Goal: Transaction & Acquisition: Book appointment/travel/reservation

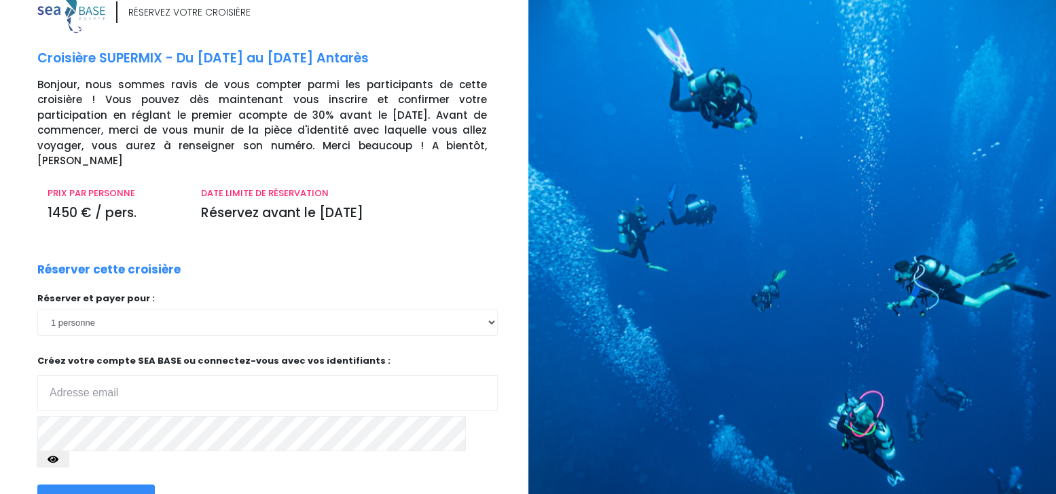
scroll to position [67, 0]
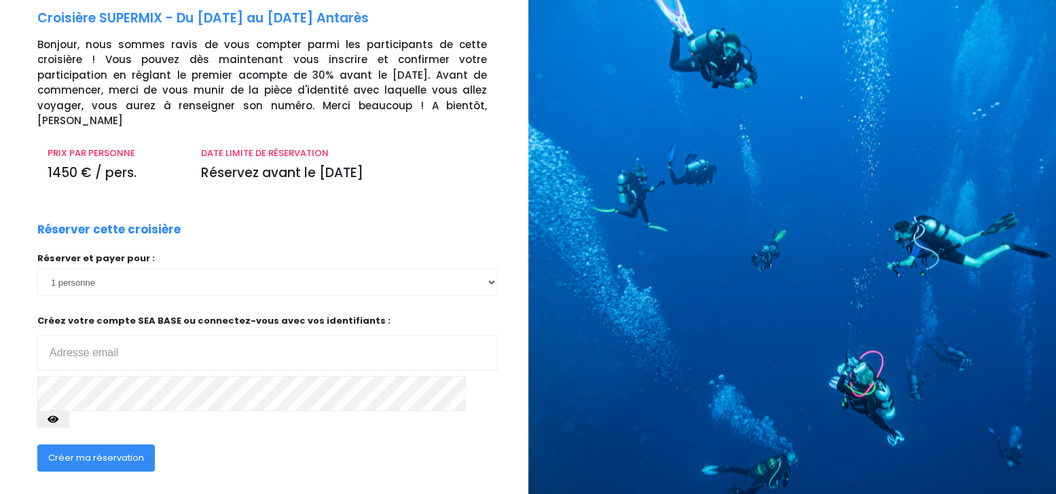
click at [310, 340] on input "email" at bounding box center [267, 352] width 460 height 35
click at [185, 270] on select "1 personne 2 personnes" at bounding box center [267, 282] width 460 height 27
click at [37, 269] on select "1 personne 2 personnes" at bounding box center [267, 282] width 460 height 27
click at [168, 338] on input "email" at bounding box center [267, 352] width 460 height 35
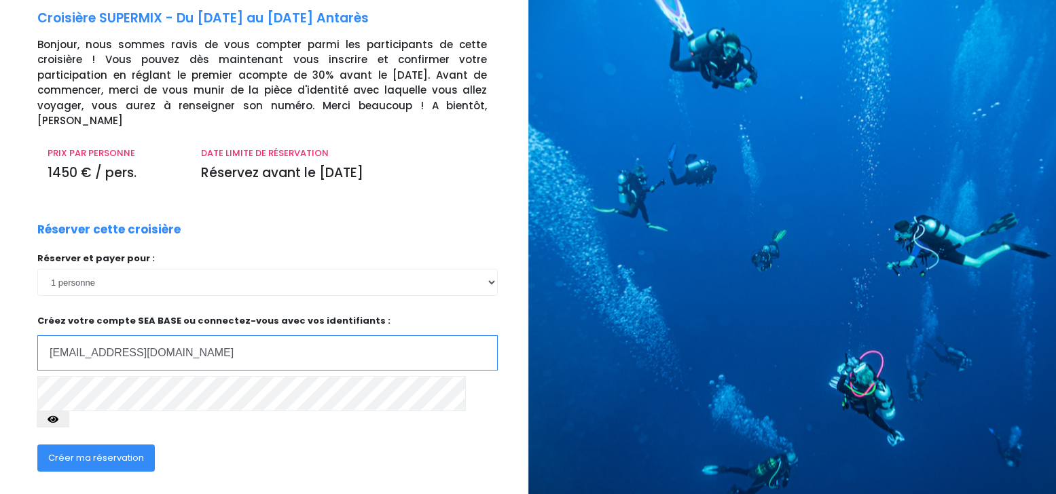
type input "[EMAIL_ADDRESS][DOMAIN_NAME]"
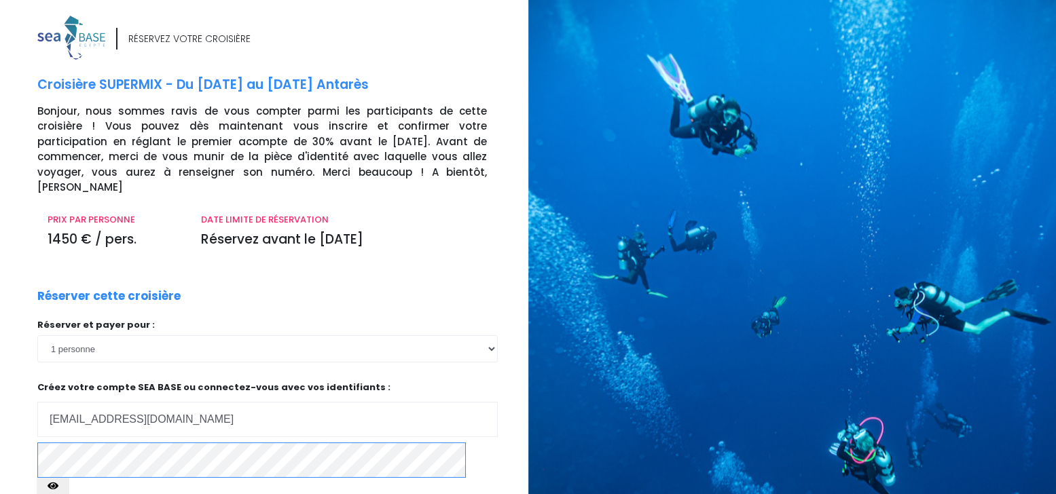
scroll to position [0, 0]
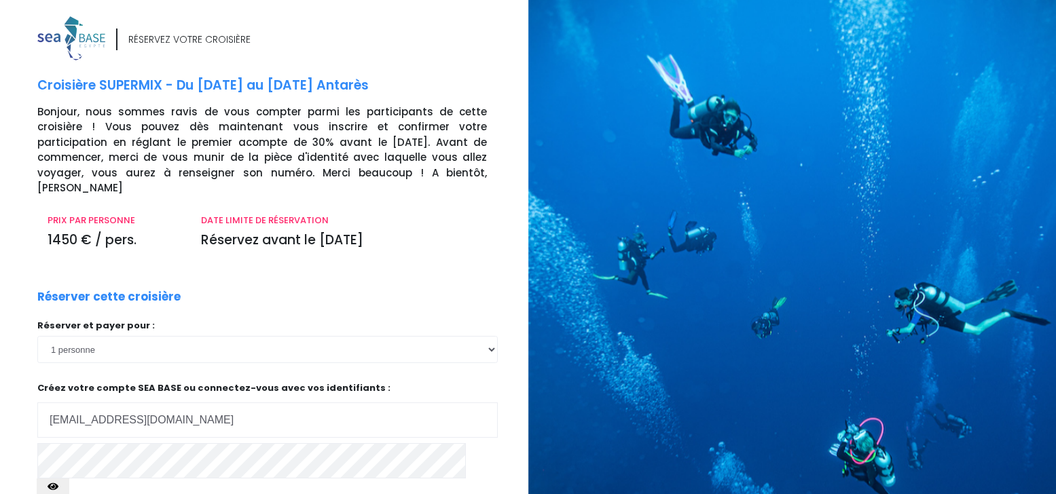
click at [58, 487] on icon "button" at bounding box center [53, 487] width 11 height 0
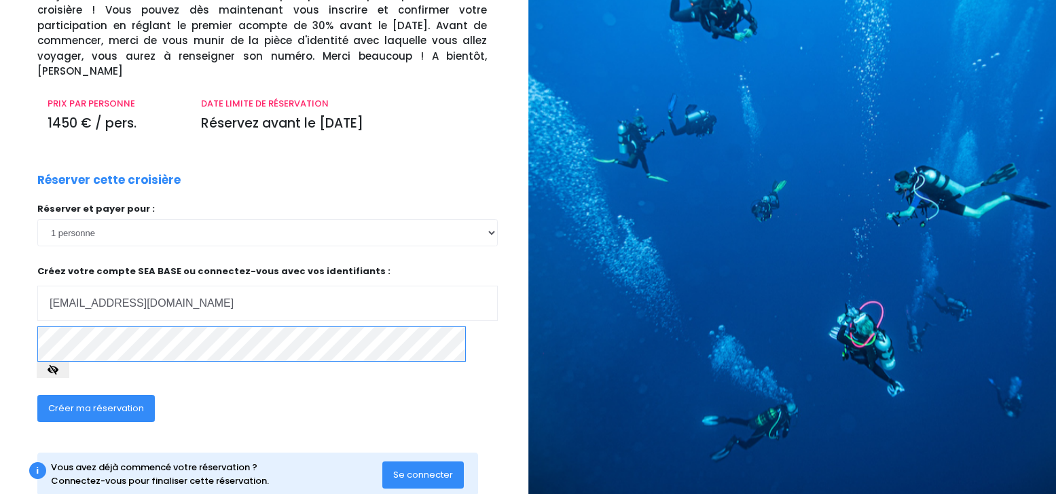
scroll to position [120, 0]
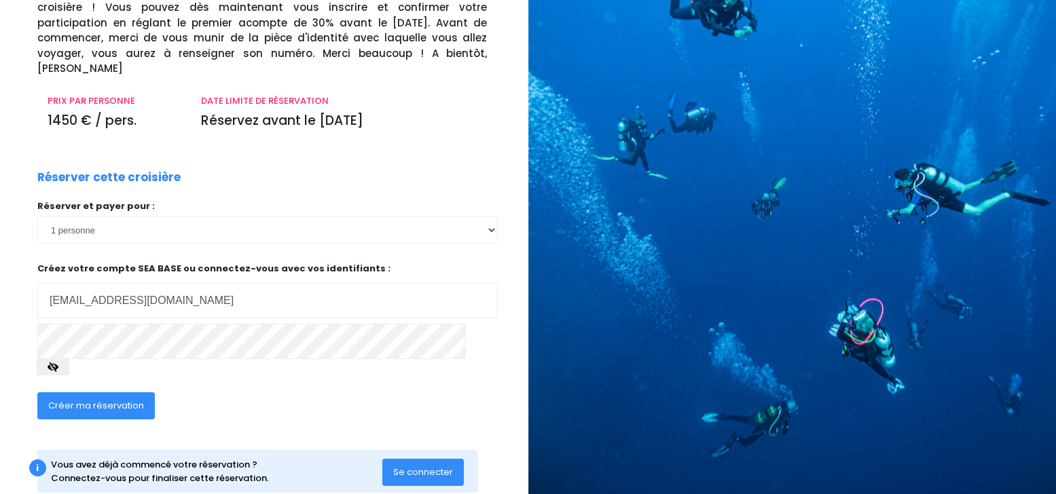
click at [86, 399] on span "Créer ma réservation" at bounding box center [96, 405] width 96 height 13
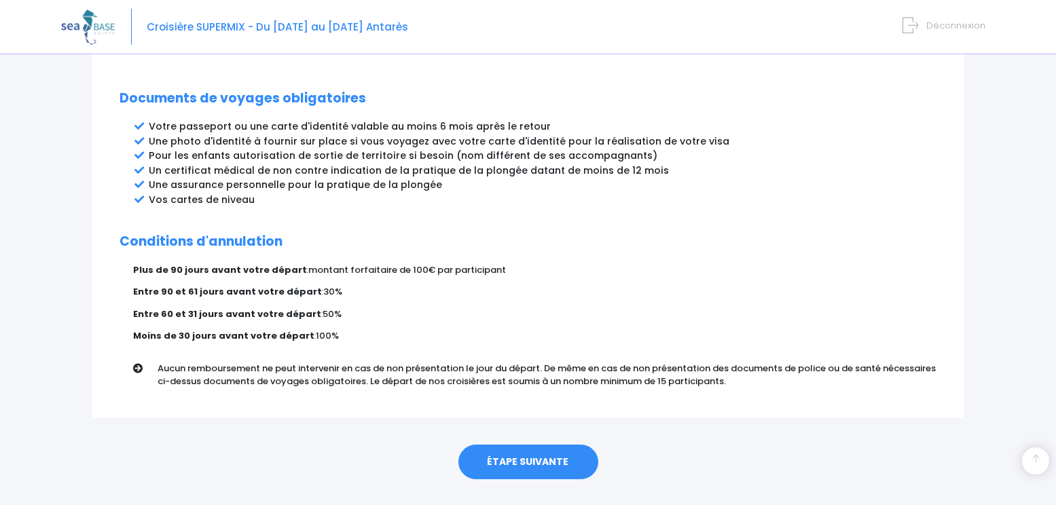
scroll to position [723, 0]
click at [523, 444] on link "ÉTAPE SUIVANTE" at bounding box center [528, 461] width 140 height 35
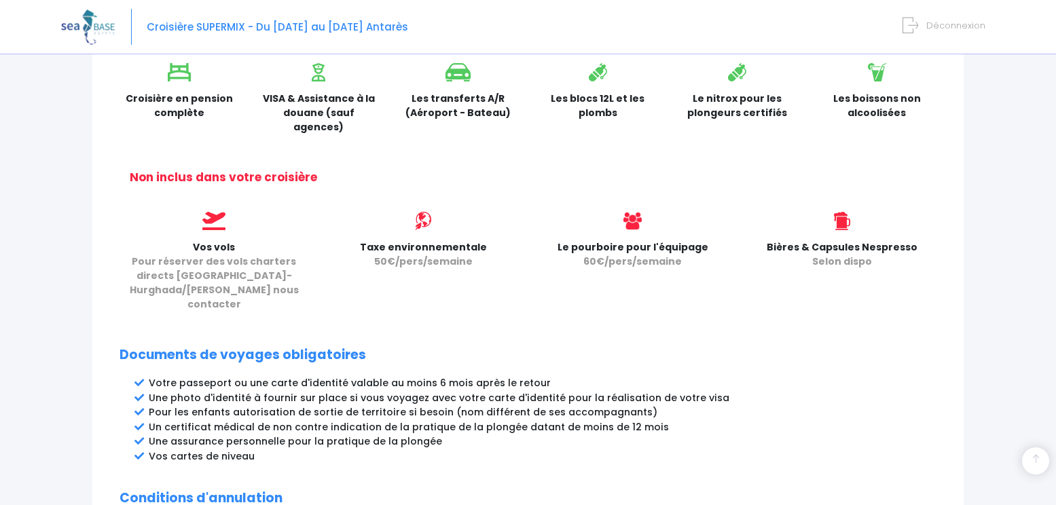
scroll to position [384, 0]
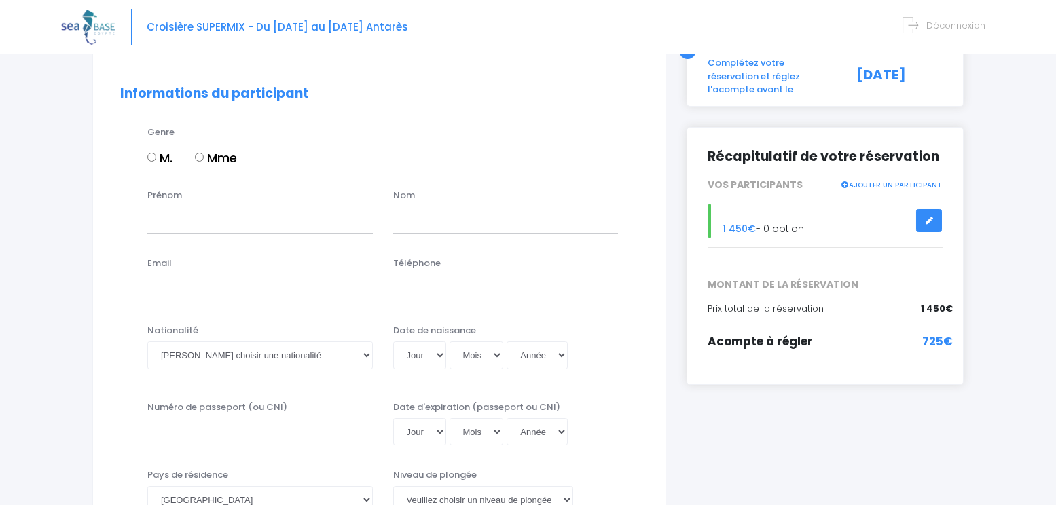
scroll to position [67, 0]
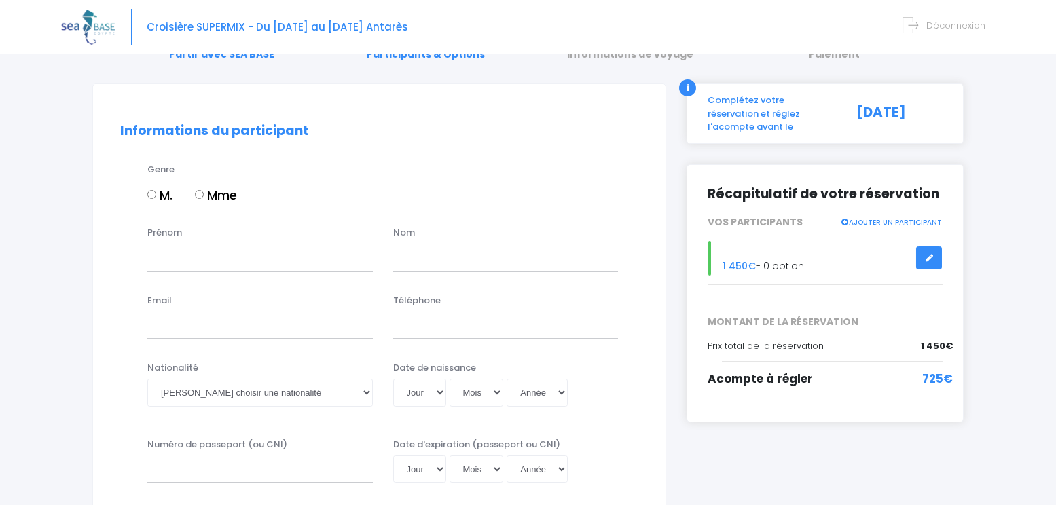
click at [204, 189] on label "Mme" at bounding box center [216, 195] width 42 height 18
click at [204, 190] on input "Mme" at bounding box center [199, 194] width 9 height 9
radio input "true"
click at [208, 252] on input "Prénom" at bounding box center [259, 257] width 225 height 27
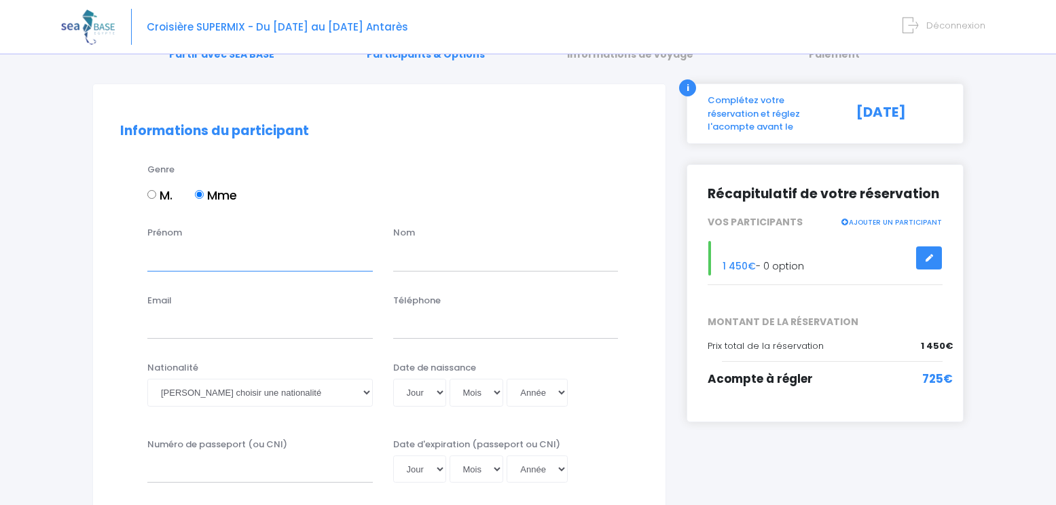
type input "Morgane"
type input "LE ROUX"
type input "Leroux_morgane@hotmail.fr"
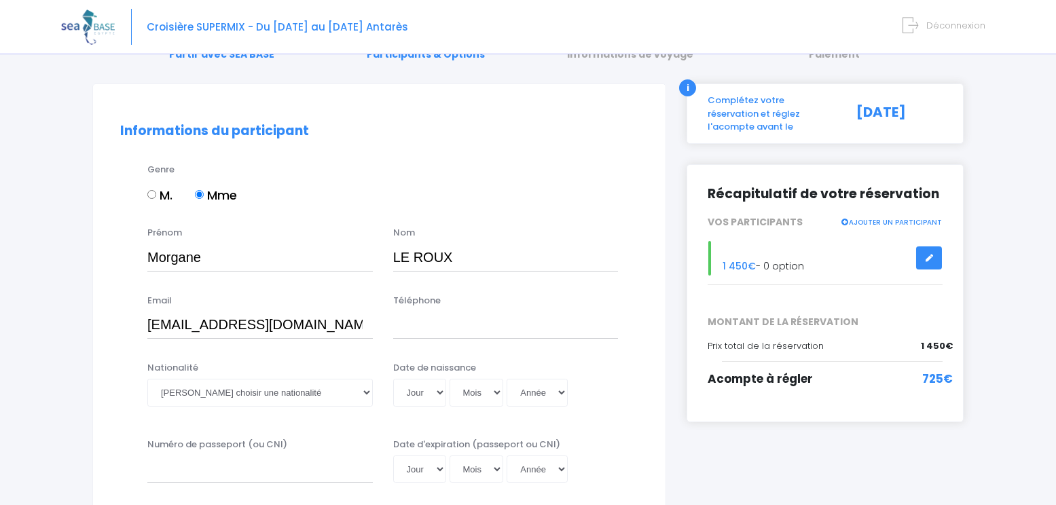
type input "0634582963"
click at [193, 330] on input "Leroux_morgane@hotmail.fr" at bounding box center [259, 325] width 225 height 27
type input "le-roux.morgane@hotmail.fr"
click at [279, 394] on select "Veuillez choisir une nationalité Afghane Albanaise Algerienne Allemande America…" at bounding box center [259, 392] width 225 height 27
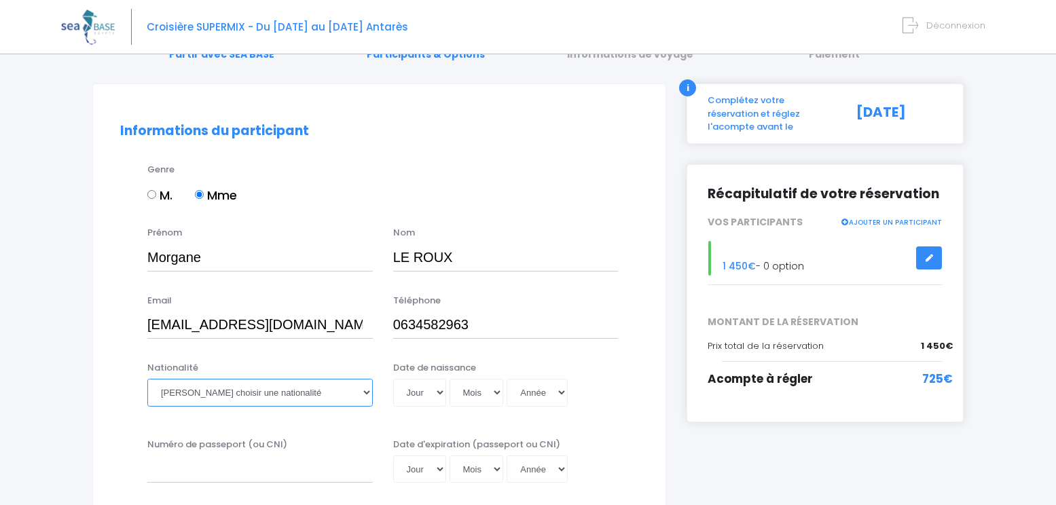
select select "Française"
click at [147, 379] on select "Veuillez choisir une nationalité Afghane Albanaise Algerienne Allemande America…" at bounding box center [259, 392] width 225 height 27
click at [407, 384] on select "Jour 01 02 03 04 05 06 07 08 09 10 11 12 13 14 15 16 17 18 19 20 21 22 23 24 25…" at bounding box center [419, 392] width 53 height 27
select select "11"
click at [393, 379] on select "Jour 01 02 03 04 05 06 07 08 09 10 11 12 13 14 15 16 17 18 19 20 21 22 23 24 25…" at bounding box center [419, 392] width 53 height 27
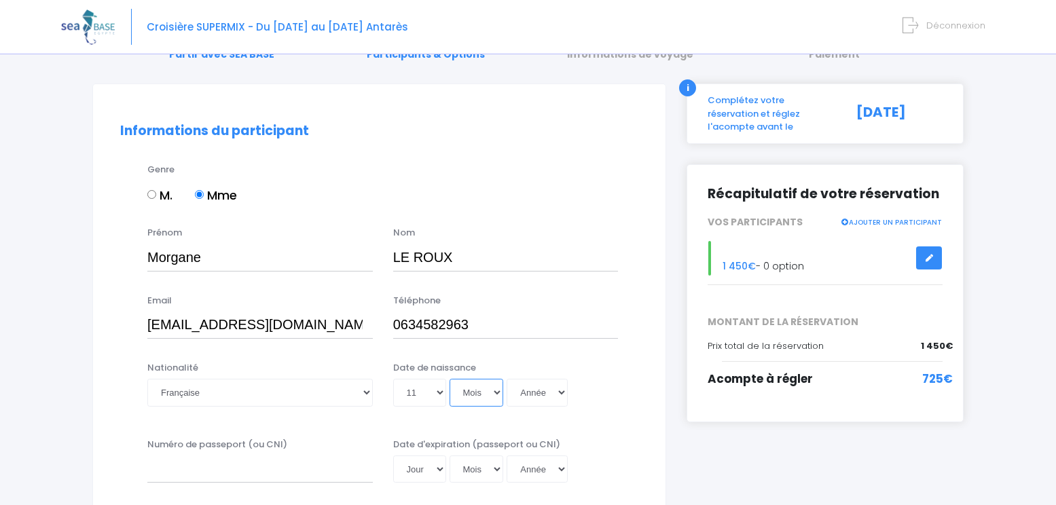
click at [478, 398] on select "Mois 01 02 03 04 05 06 07 08 09 10 11 12" at bounding box center [477, 392] width 54 height 27
select select "04"
click at [450, 379] on select "Mois 01 02 03 04 05 06 07 08 09 10 11 12" at bounding box center [477, 392] width 54 height 27
click at [520, 392] on select "Année 2045 2044 2043 2042 2041 2040 2039 2038 2037 2036 2035 2034 2033 2032 203…" at bounding box center [537, 392] width 61 height 27
select select "1989"
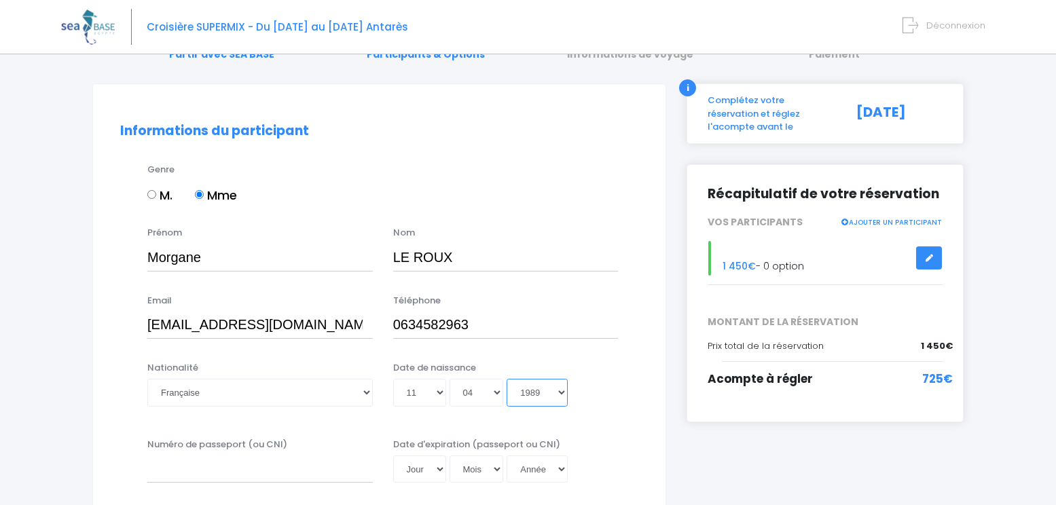
click at [507, 379] on select "Année 2045 2044 2043 2042 2041 2040 2039 2038 2037 2036 2035 2034 2033 2032 203…" at bounding box center [537, 392] width 61 height 27
type input "1989-04-11"
click at [589, 416] on div "Nationalité Veuillez choisir une nationalité Afghane Albanaise Algerienne Allem…" at bounding box center [379, 392] width 539 height 62
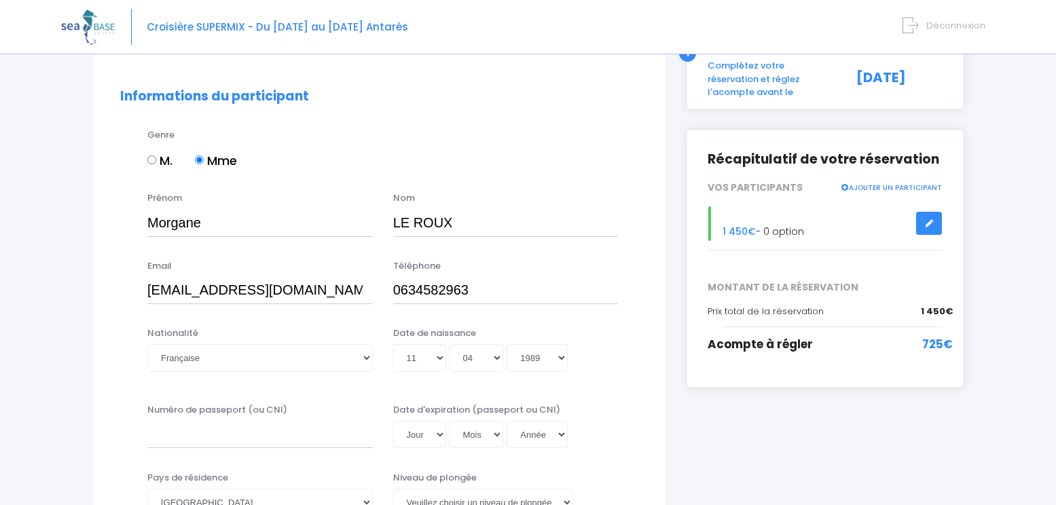
scroll to position [134, 0]
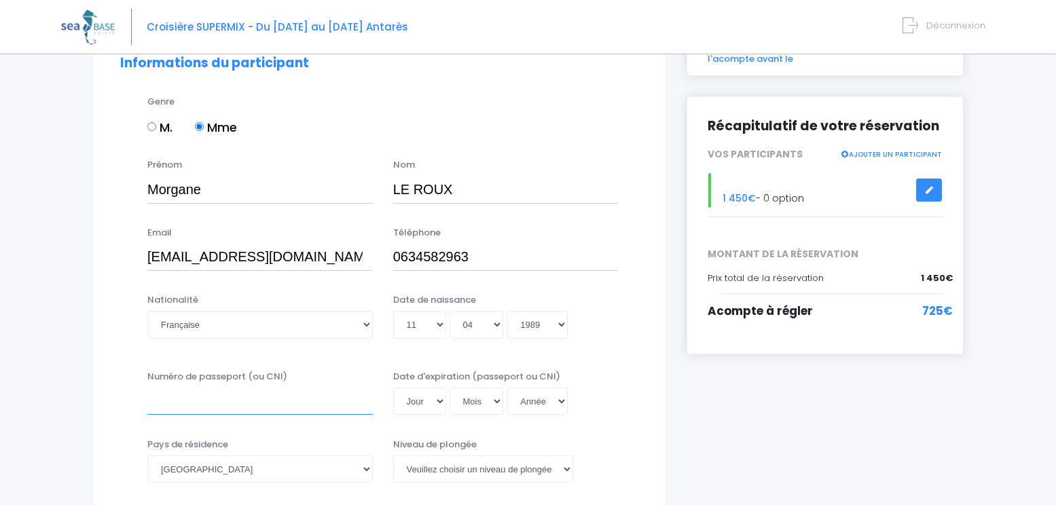
click at [186, 405] on input "Numéro de passeport (ou CNI)" at bounding box center [259, 401] width 225 height 27
type input "22DD60500"
click at [431, 405] on select "Jour 01 02 03 04 05 06 07 08 09 10 11 12 13 14 15 16 17 18 19 20 21 22 23 24 25…" at bounding box center [419, 401] width 53 height 27
select select "17"
click at [393, 388] on select "Jour 01 02 03 04 05 06 07 08 09 10 11 12 13 14 15 16 17 18 19 20 21 22 23 24 25…" at bounding box center [419, 401] width 53 height 27
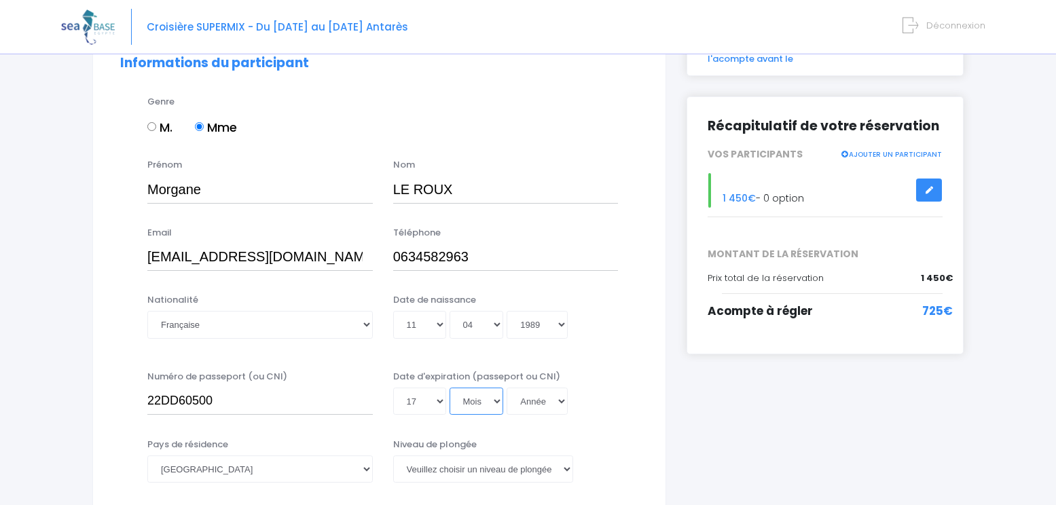
click at [474, 406] on select "Mois 01 02 03 04 05 06 07 08 09 10 11 12" at bounding box center [477, 401] width 54 height 27
select select "05"
click at [450, 388] on select "Mois 01 02 03 04 05 06 07 08 09 10 11 12" at bounding box center [477, 401] width 54 height 27
click at [545, 405] on select "Année 2045 2044 2043 2042 2041 2040 2039 2038 2037 2036 2035 2034 2033 2032 203…" at bounding box center [537, 401] width 61 height 27
select select "2032"
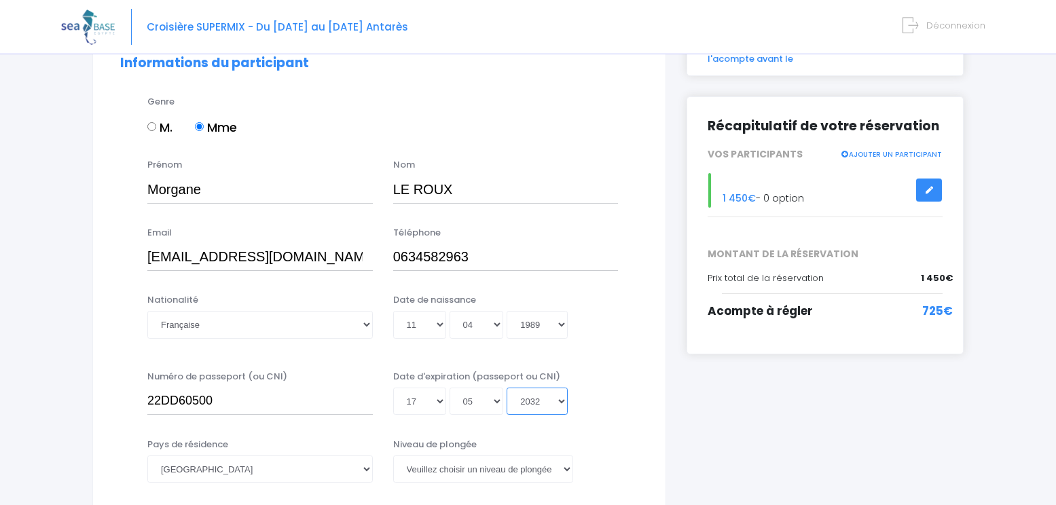
click at [507, 388] on select "Année 2045 2044 2043 2042 2041 2040 2039 2038 2037 2036 2035 2034 2033 2032 203…" at bounding box center [537, 401] width 61 height 27
type input "2032-05-17"
click at [600, 416] on div "Numéro de passeport (ou CNI) 22DD60500 Date d'expiration (passeport ou CNI) Jou…" at bounding box center [379, 397] width 539 height 54
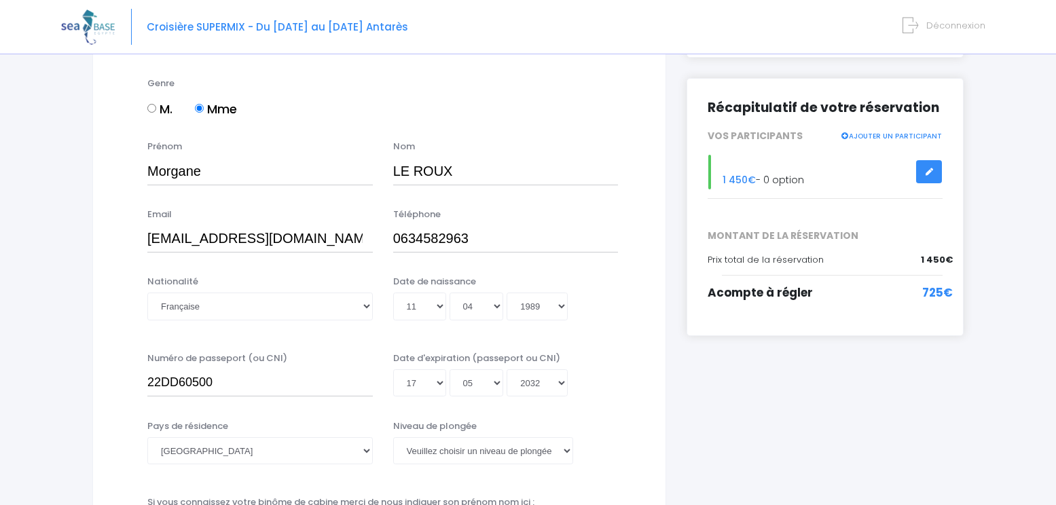
scroll to position [202, 0]
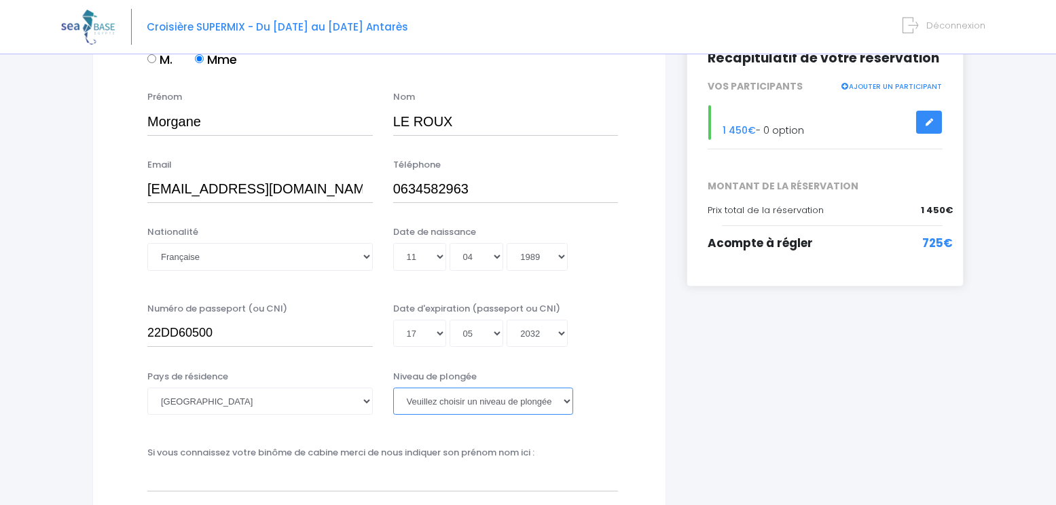
click at [505, 404] on select "Veuillez choisir un niveau de plongée Non plongeur Junior OW diver Adventure OW…" at bounding box center [483, 401] width 180 height 27
select select "MF2"
click at [393, 388] on select "Veuillez choisir un niveau de plongée Non plongeur Junior OW diver Adventure OW…" at bounding box center [483, 401] width 180 height 27
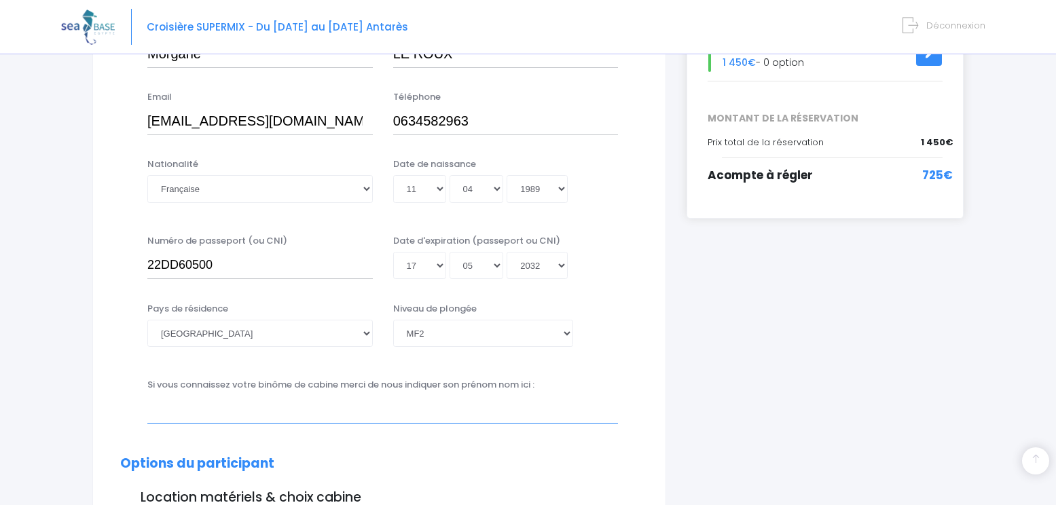
click at [324, 412] on input "text" at bounding box center [382, 409] width 471 height 27
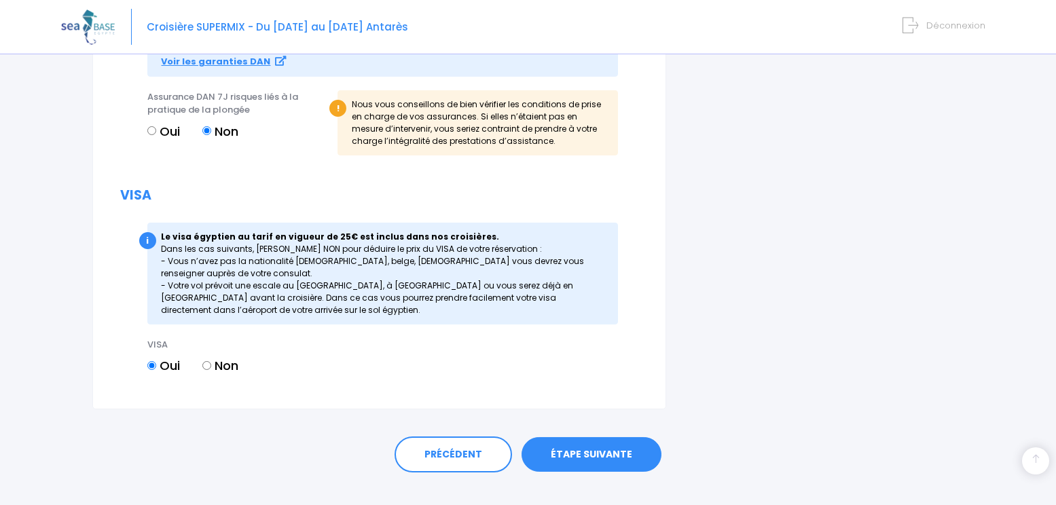
scroll to position [1561, 0]
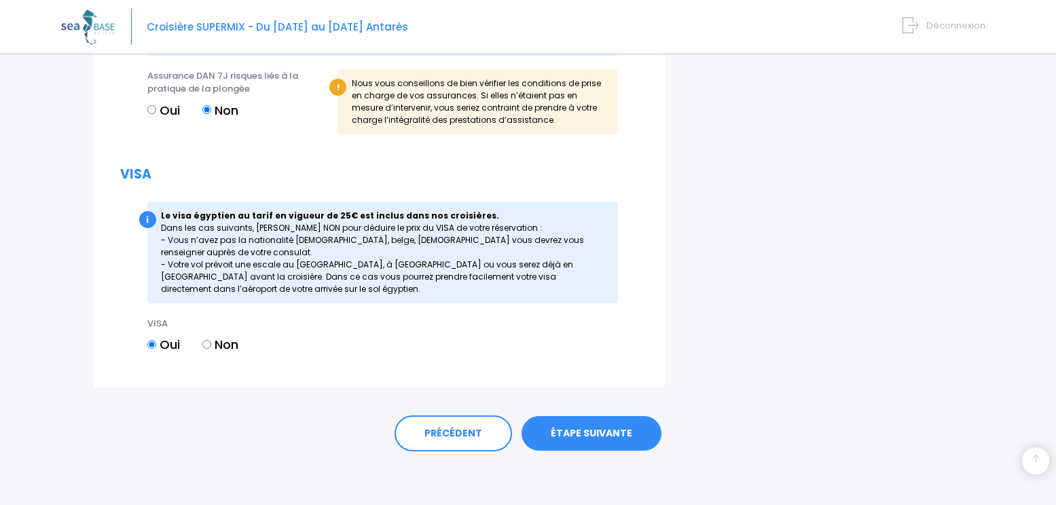
click at [602, 431] on link "ÉTAPE SUIVANTE" at bounding box center [592, 433] width 140 height 35
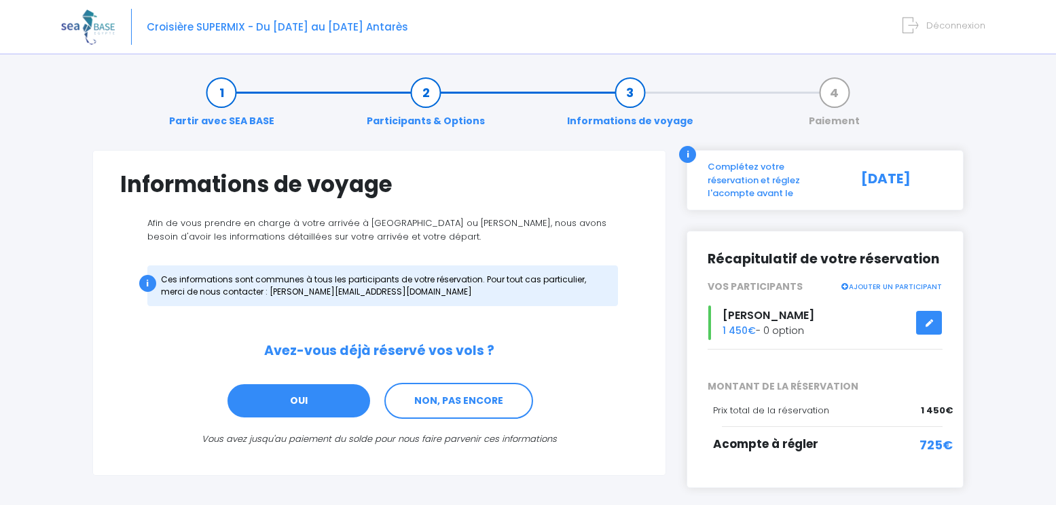
click at [332, 399] on link "OUI" at bounding box center [298, 401] width 145 height 37
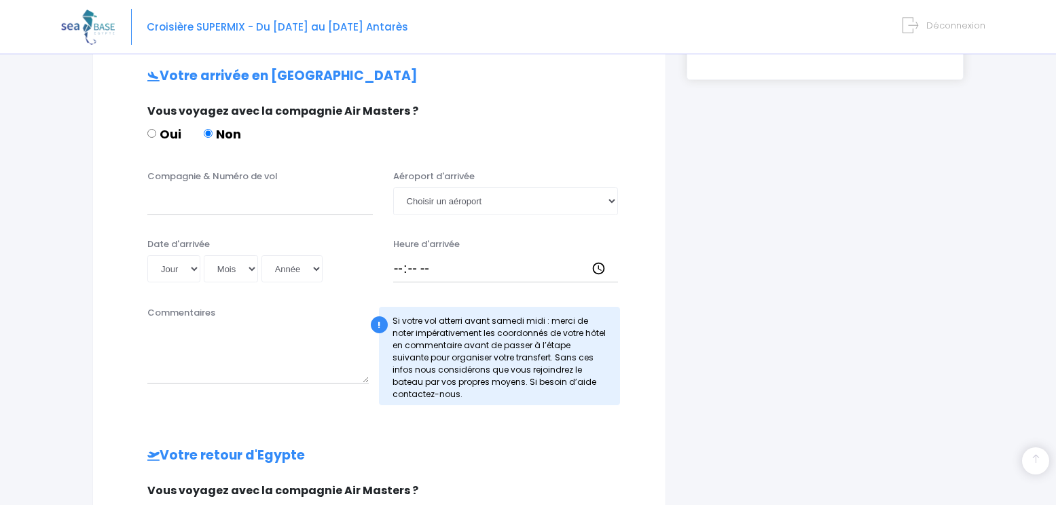
scroll to position [409, 0]
click at [203, 219] on div "Compagnie & Numéro de vol Aéroport d'arrivée Choisir un aéroport Hurghada Marsa…" at bounding box center [379, 196] width 539 height 54
click at [202, 204] on input "Compagnie & Numéro de vol" at bounding box center [259, 200] width 225 height 27
click at [259, 198] on input "EASYJET" at bounding box center [259, 200] width 225 height 27
paste input "EJU4691"
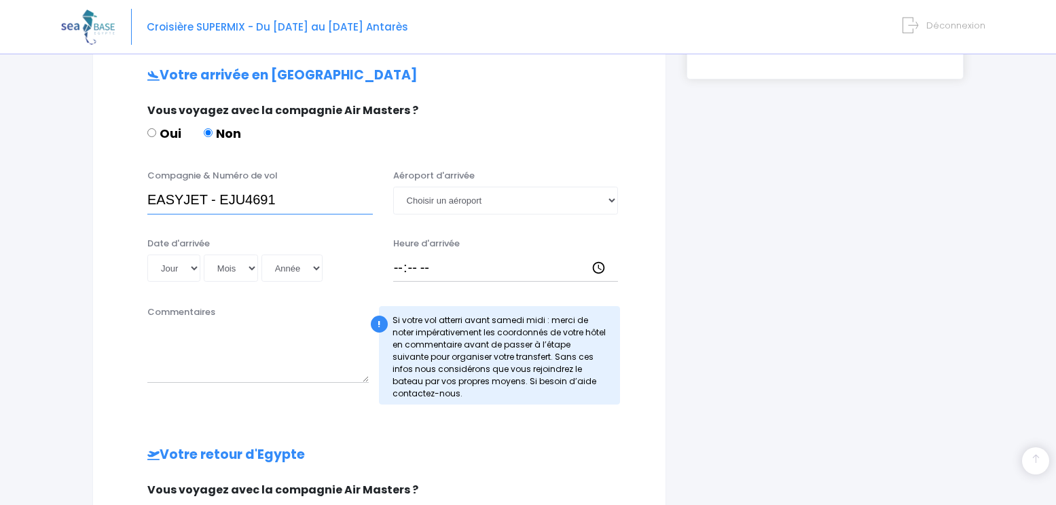
type input "EASYJET - EJU4691"
click at [413, 205] on select "Choisir un aéroport Hurghada Marsa Alam" at bounding box center [505, 200] width 225 height 27
select select "Hurghada"
click at [393, 187] on select "Choisir un aéroport Hurghada Marsa Alam" at bounding box center [505, 200] width 225 height 27
click at [197, 273] on select "Jour 01 02 03 04 05 06 07 08 09 10 11 12 13 14 15 16 17 18 19 20 21 22 23 24 25…" at bounding box center [173, 268] width 53 height 27
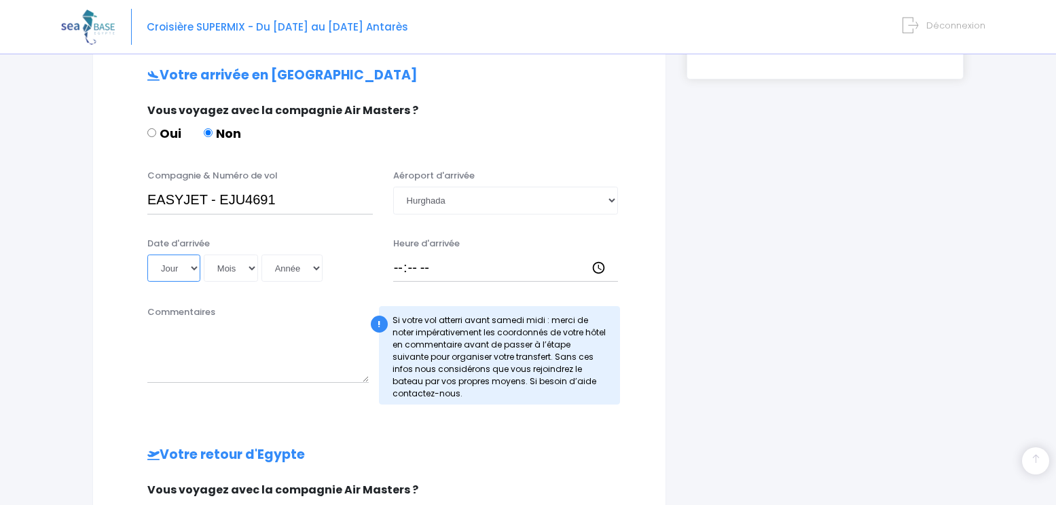
select select "15"
click at [147, 255] on select "Jour 01 02 03 04 05 06 07 08 09 10 11 12 13 14 15 16 17 18 19 20 21 22 23 24 25…" at bounding box center [173, 268] width 53 height 27
click at [230, 282] on div "Date d'arrivée Jour 01 02 03 04 05 06 07 08 09 10 11 12 13 14 15 16 17 18 19 20…" at bounding box center [260, 260] width 246 height 46
click at [232, 277] on select "Mois 01 02 03 04 05 06 07 08 09 10 11 12" at bounding box center [231, 268] width 54 height 27
select select "11"
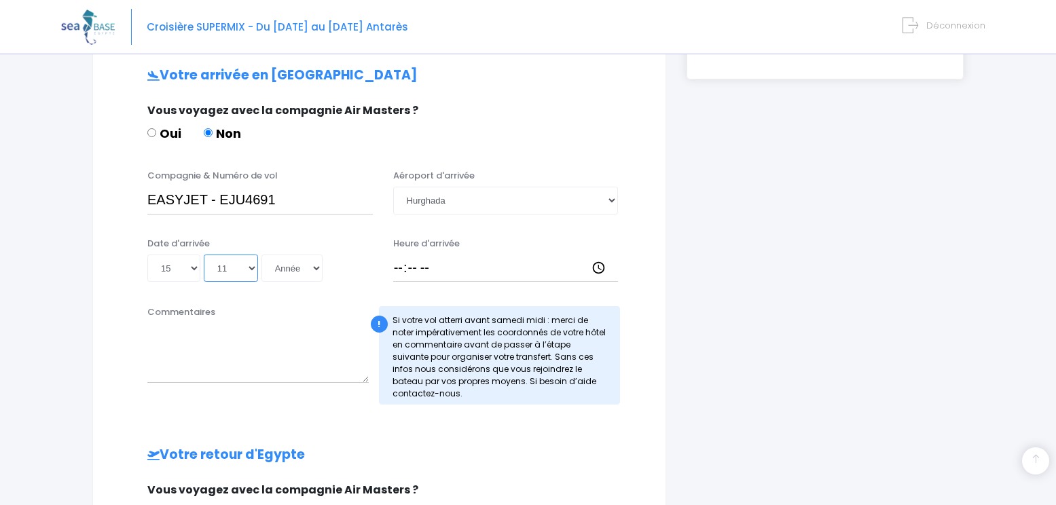
click at [204, 255] on select "Mois 01 02 03 04 05 06 07 08 09 10 11 12" at bounding box center [231, 268] width 54 height 27
click at [274, 251] on div "Date d'arrivée Jour 01 02 03 04 05 06 07 08 09 10 11 12 13 14 15 16 17 18 19 20…" at bounding box center [260, 260] width 246 height 46
click at [274, 266] on select "Année 2045 2044 2043 2042 2041 2040 2039 2038 2037 2036 2035 2034 2033 2032 203…" at bounding box center [291, 268] width 61 height 27
select select "2025"
click at [261, 255] on select "Année 2045 2044 2043 2042 2041 2040 2039 2038 2037 2036 2035 2034 2033 2032 203…" at bounding box center [291, 268] width 61 height 27
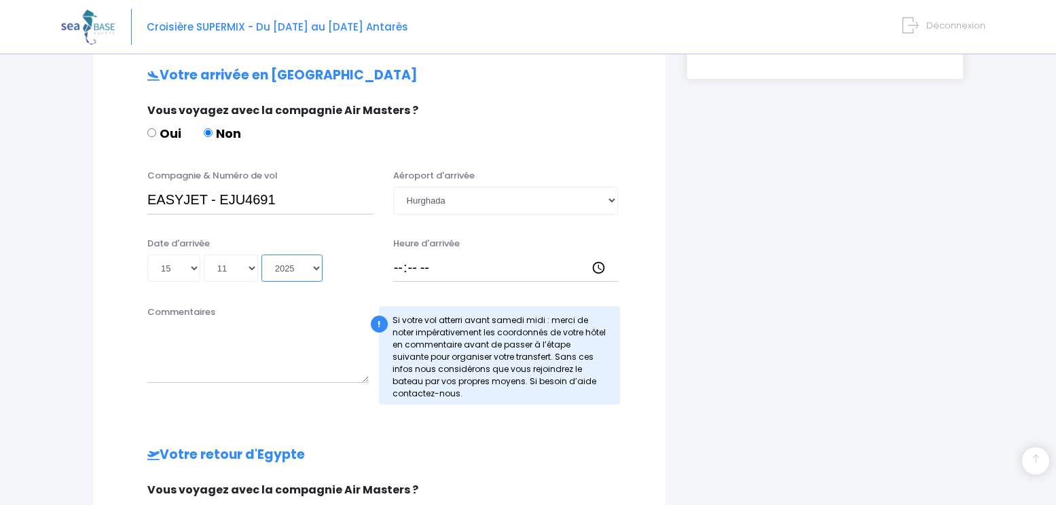
type input "2025-11-15"
click at [257, 374] on textarea "Commentaires" at bounding box center [257, 353] width 221 height 60
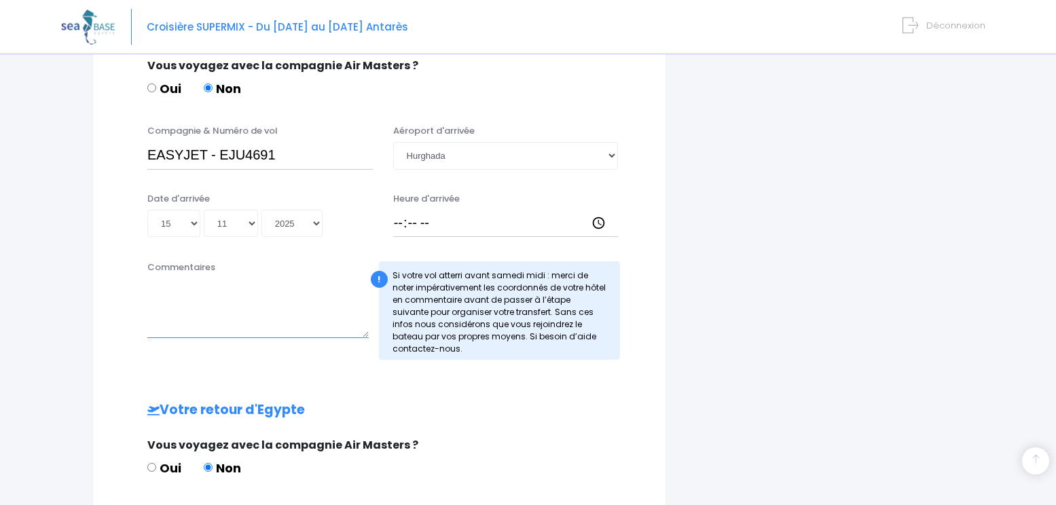
scroll to position [476, 0]
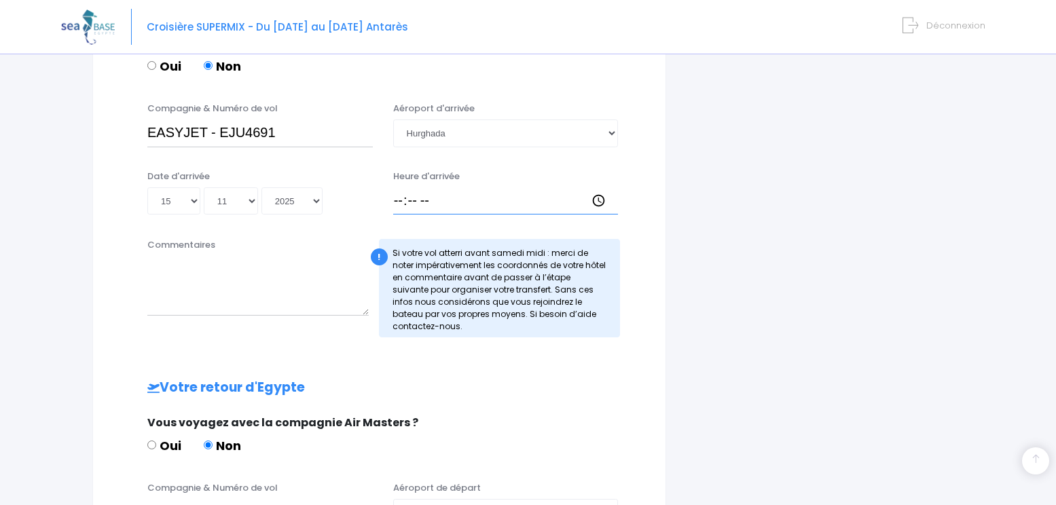
click at [407, 197] on input "Heure d'arrivée" at bounding box center [505, 200] width 225 height 27
click at [394, 198] on input "Heure d'arrivée" at bounding box center [505, 200] width 225 height 27
type input "17:15"
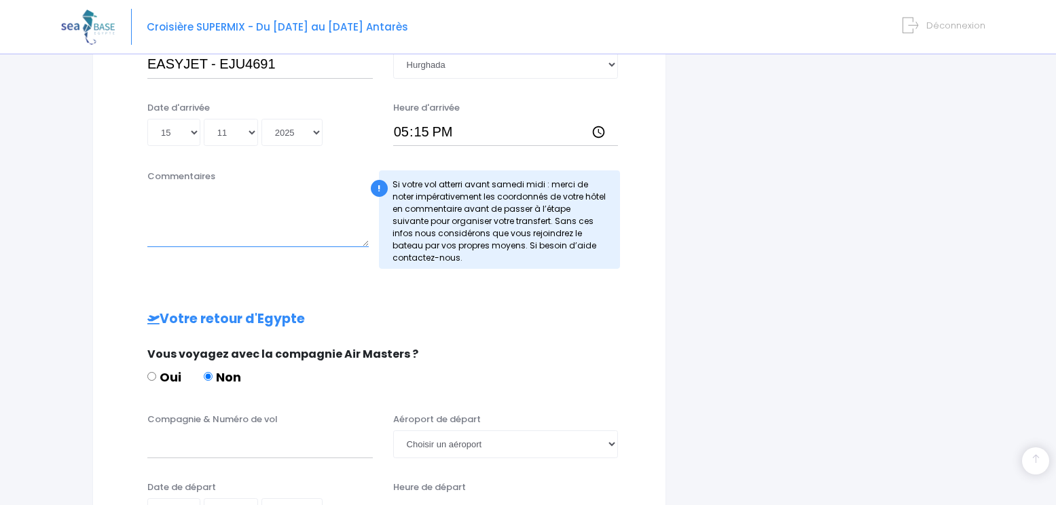
click at [274, 231] on textarea "Commentaires" at bounding box center [257, 217] width 221 height 60
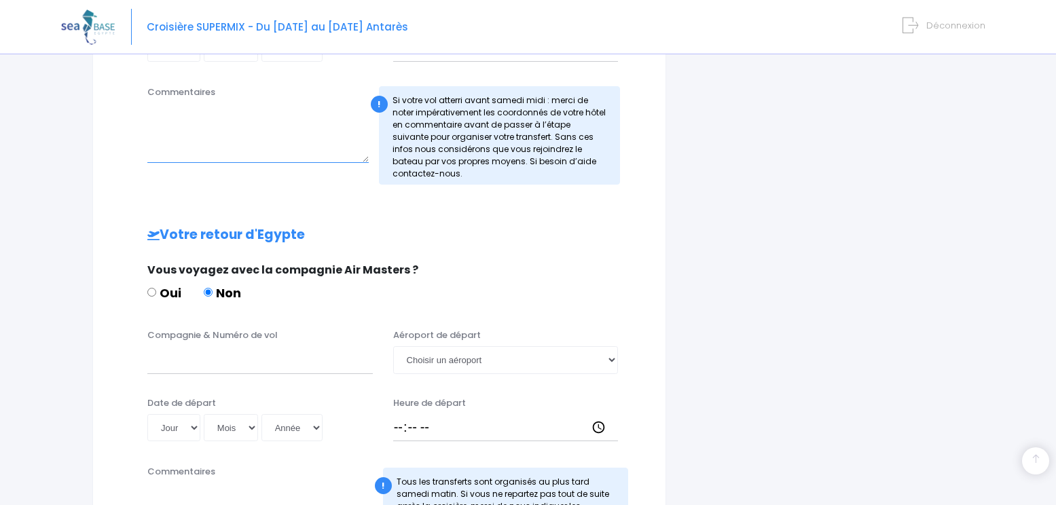
scroll to position [680, 0]
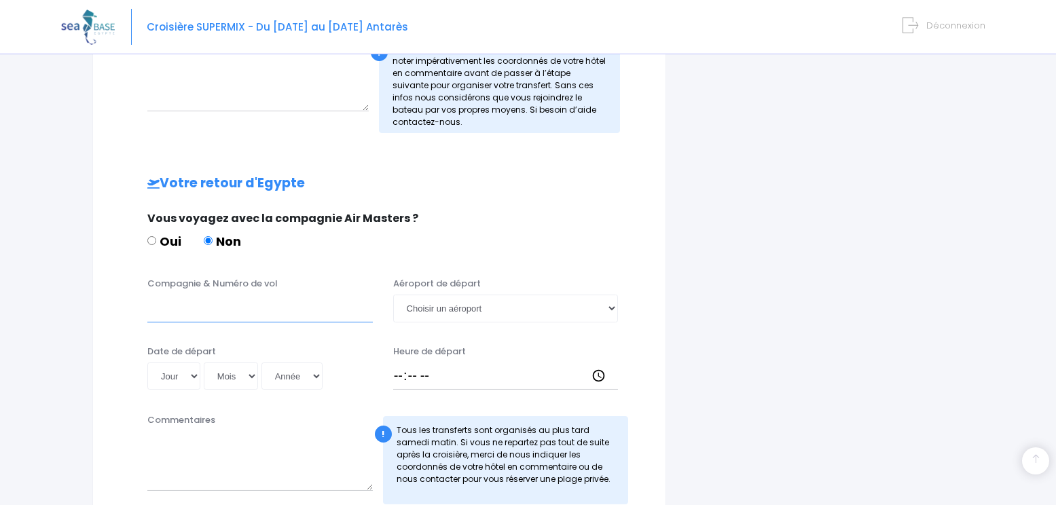
click at [187, 309] on input "Compagnie & Numéro de vol" at bounding box center [259, 308] width 225 height 27
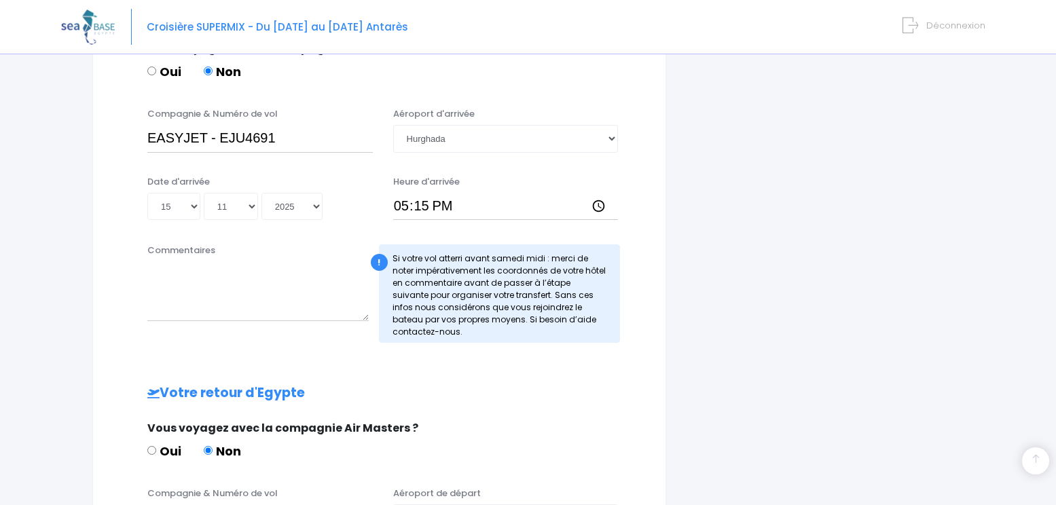
scroll to position [409, 0]
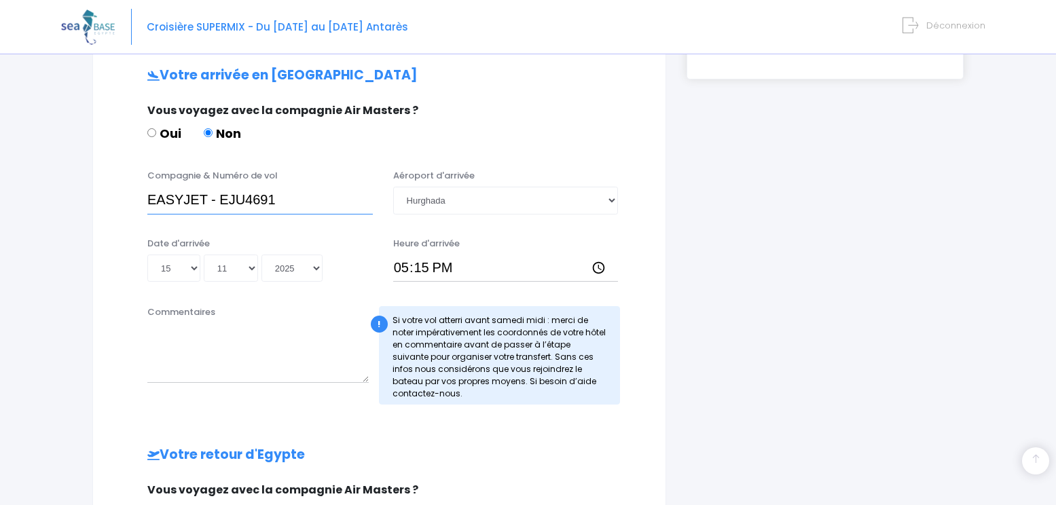
click at [202, 192] on input "EASYJET - EJU4691" at bounding box center [259, 200] width 225 height 27
click at [200, 189] on input "EASYJET - EJU4691" at bounding box center [259, 200] width 225 height 27
click at [200, 188] on input "EASYJET - EJU4691" at bounding box center [259, 200] width 225 height 27
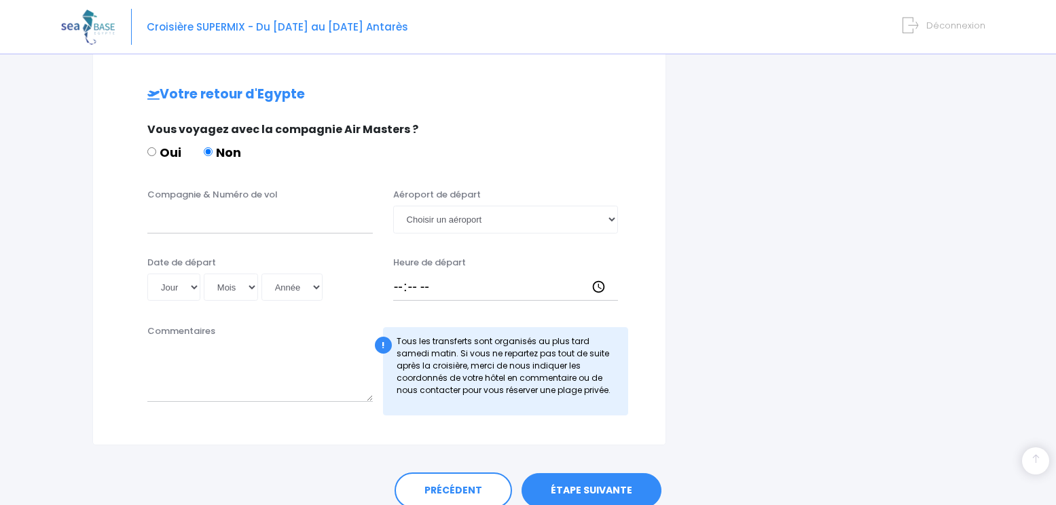
scroll to position [816, 0]
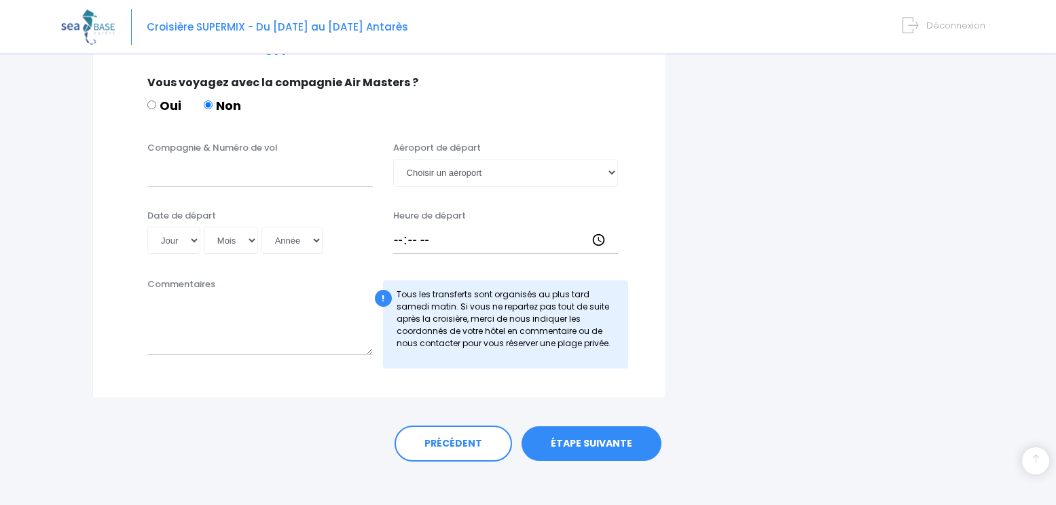
click at [188, 190] on div "Compagnie & Numéro de vol Aéroport de départ Choisir un aéroport Hurghada Marsa…" at bounding box center [379, 168] width 539 height 54
click at [189, 183] on input "Compagnie & Numéro de vol" at bounding box center [259, 172] width 225 height 27
paste input "EASYJET - EJU4691"
type input "EASYJET - EJU4691"
click at [459, 185] on select "Choisir un aéroport Hurghada Marsa Alam" at bounding box center [505, 172] width 225 height 27
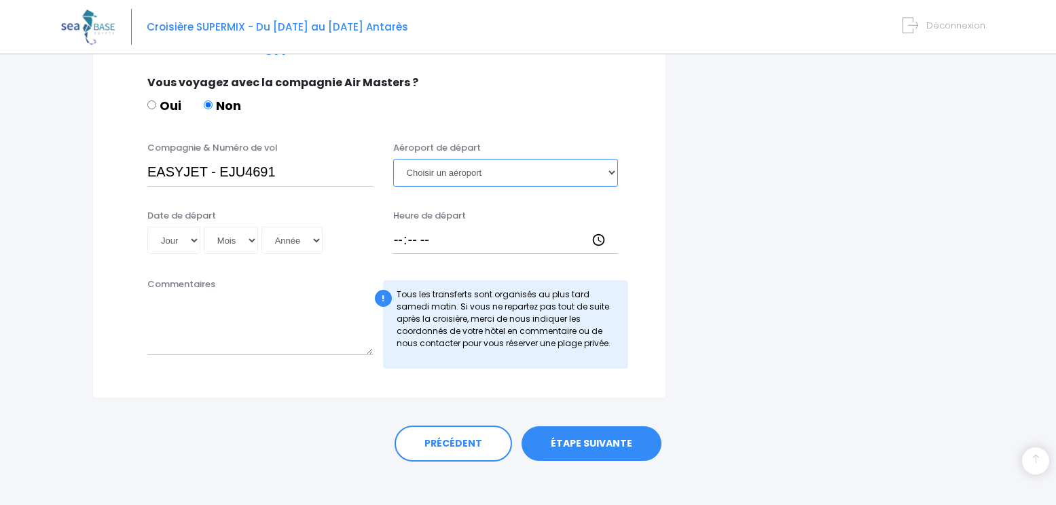
select select "Hurghada"
click at [393, 159] on select "Choisir un aéroport Hurghada Marsa Alam" at bounding box center [505, 172] width 225 height 27
click at [182, 247] on select "Jour 01 02 03 04 05 06 07 08 09 10 11 12 13 14 15 16 17 18 19 20 21 22 23 24 25…" at bounding box center [173, 240] width 53 height 27
select select "22"
click at [147, 227] on select "Jour 01 02 03 04 05 06 07 08 09 10 11 12 13 14 15 16 17 18 19 20 21 22 23 24 25…" at bounding box center [173, 240] width 53 height 27
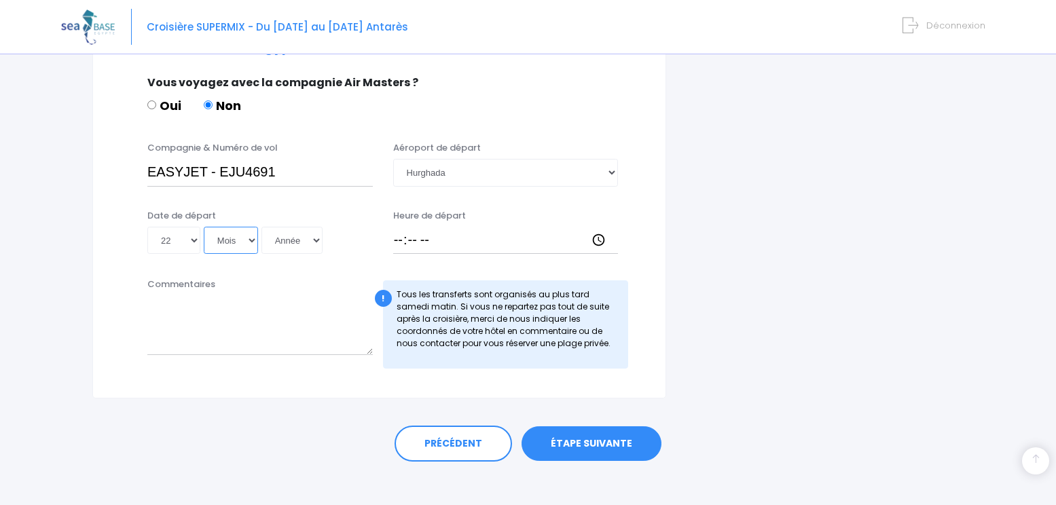
click at [225, 238] on select "Mois 01 02 03 04 05 06 07 08 09 10 11 12" at bounding box center [231, 240] width 54 height 27
select select "11"
click at [204, 227] on select "Mois 01 02 03 04 05 06 07 08 09 10 11 12" at bounding box center [231, 240] width 54 height 27
click at [306, 239] on select "Année 2045 2044 2043 2042 2041 2040 2039 2038 2037 2036 2035 2034 2033 2032 203…" at bounding box center [291, 240] width 61 height 27
select select "2025"
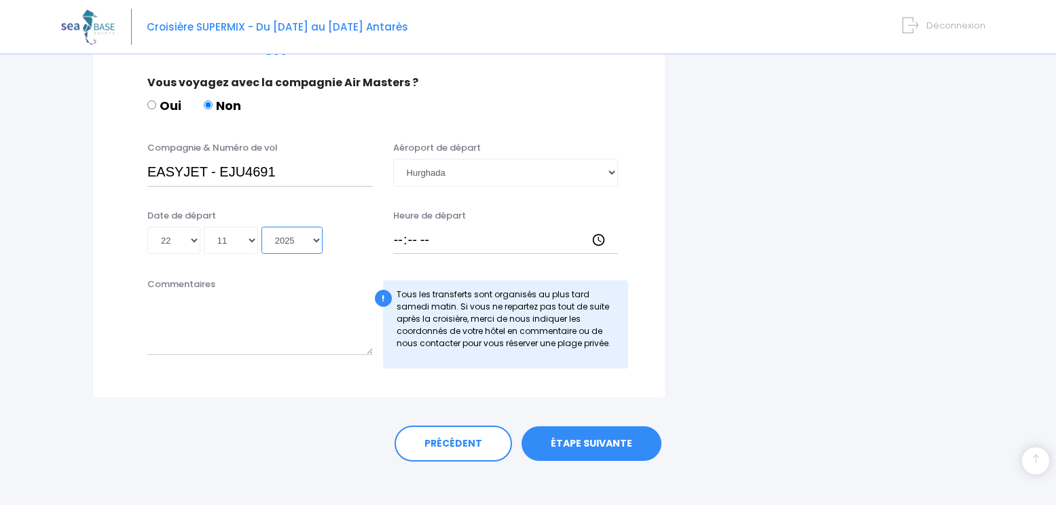
click at [261, 227] on select "Année 2045 2044 2043 2042 2041 2040 2039 2038 2037 2036 2035 2034 2033 2032 203…" at bounding box center [291, 240] width 61 height 27
type input "2025-11-22"
click at [481, 230] on input "Heure de départ" at bounding box center [505, 240] width 225 height 27
type input "18:10"
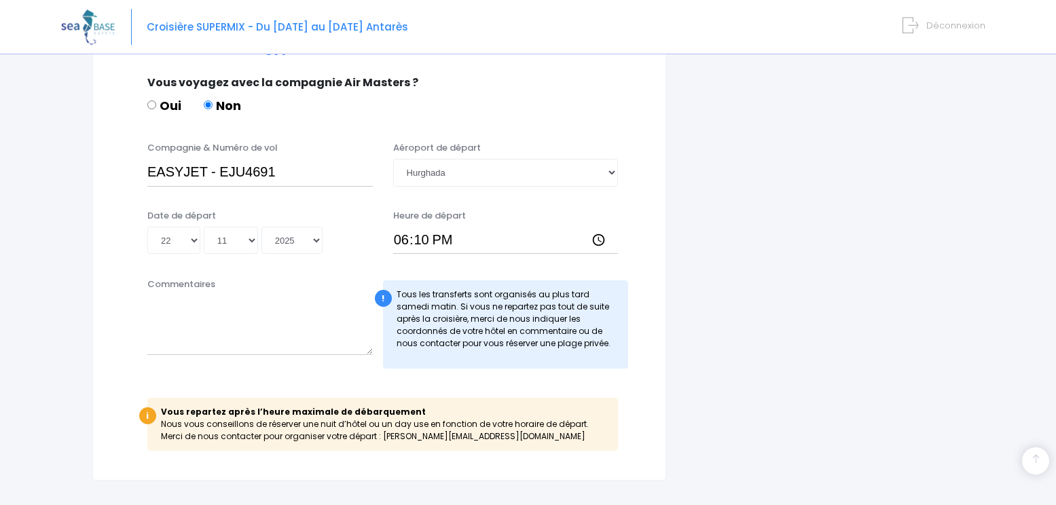
click at [495, 201] on div "Compagnie & Numéro de vol EASYJET - EJU4691 Aéroport de départ Choisir un aérop…" at bounding box center [379, 202] width 518 height 123
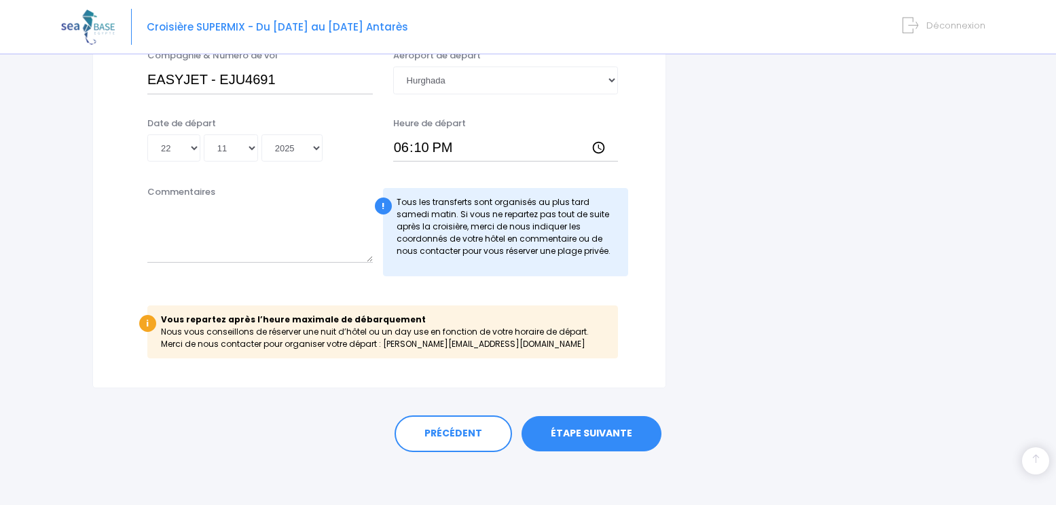
scroll to position [841, 0]
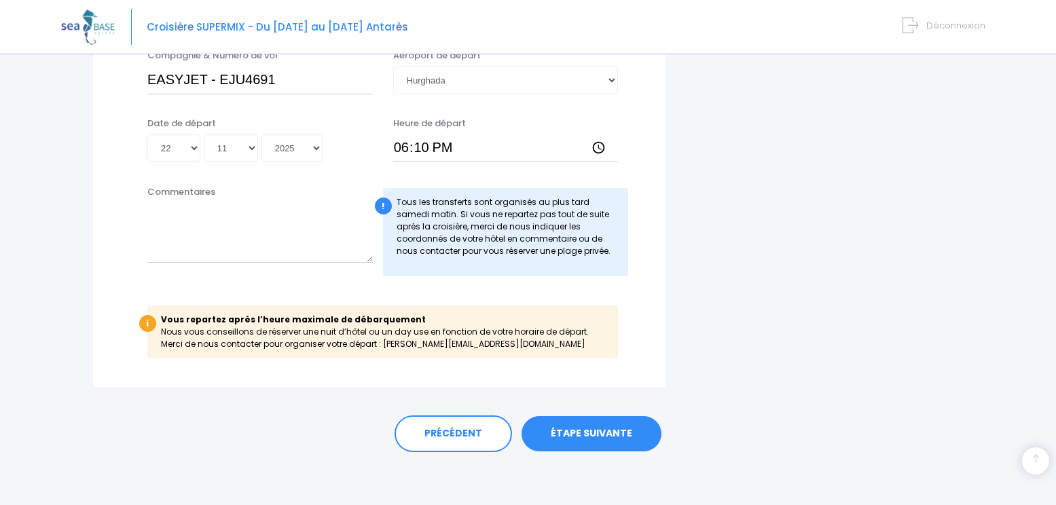
click at [611, 417] on link "ÉTAPE SUIVANTE" at bounding box center [592, 433] width 140 height 35
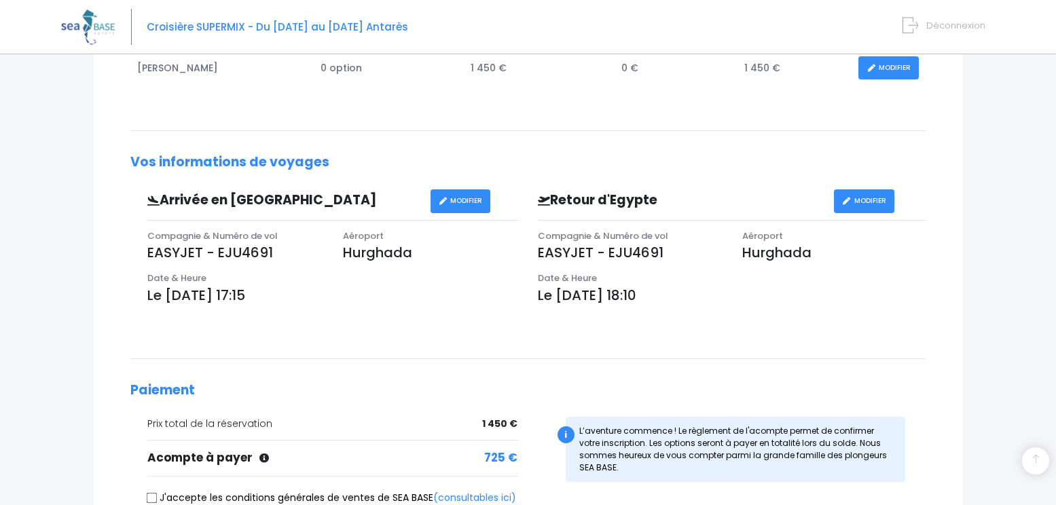
scroll to position [339, 0]
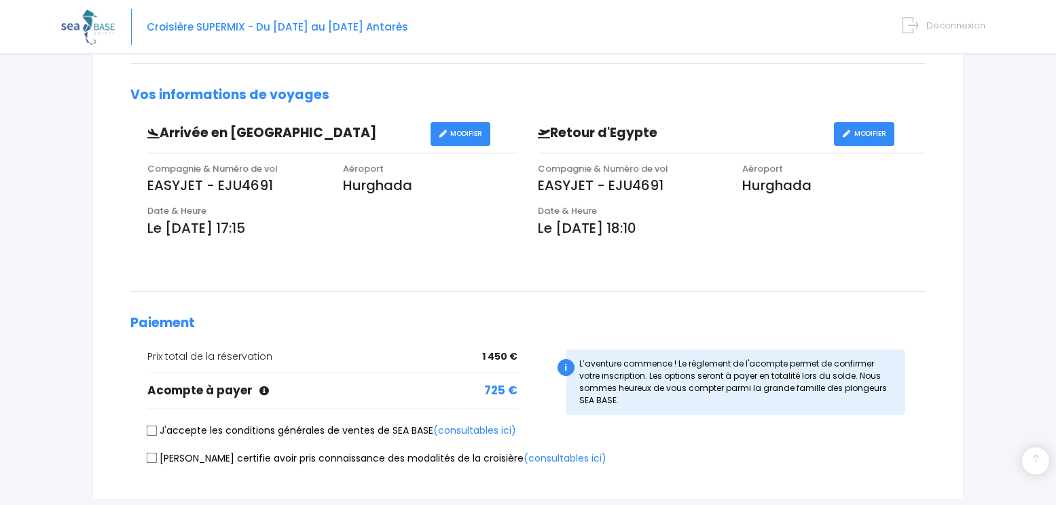
click at [261, 431] on label "J'accepte les conditions générales de ventes de SEA BASE (consultables ici)" at bounding box center [331, 431] width 369 height 14
click at [158, 431] on input "J'accepte les conditions générales de ventes de SEA BASE (consultables ici)" at bounding box center [152, 430] width 11 height 11
checkbox input "true"
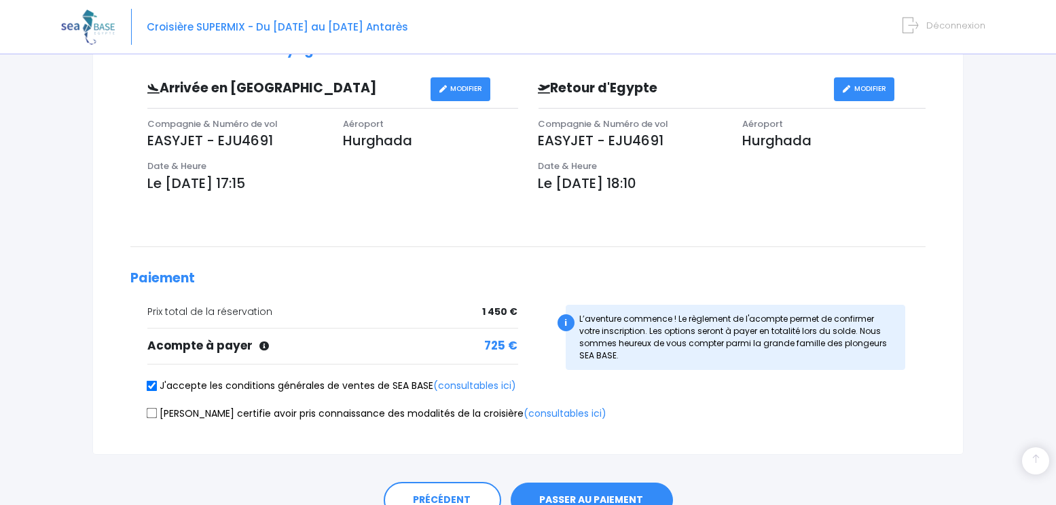
scroll to position [407, 0]
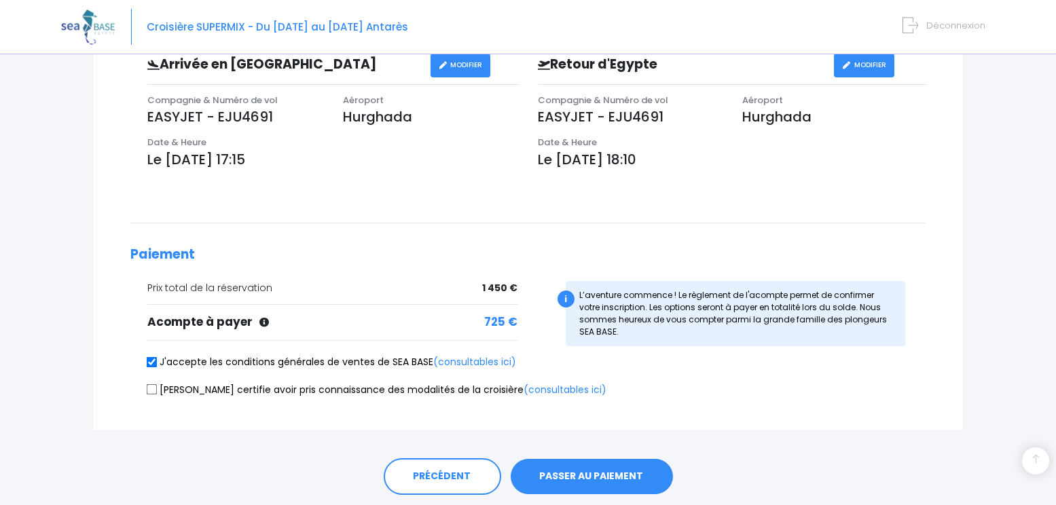
click at [260, 385] on label "[PERSON_NAME] certifie avoir pris connaissance des modalités de la croisière (c…" at bounding box center [376, 390] width 459 height 14
click at [158, 385] on input "[PERSON_NAME] certifie avoir pris connaissance des modalités de la croisière (c…" at bounding box center [152, 389] width 11 height 11
checkbox input "true"
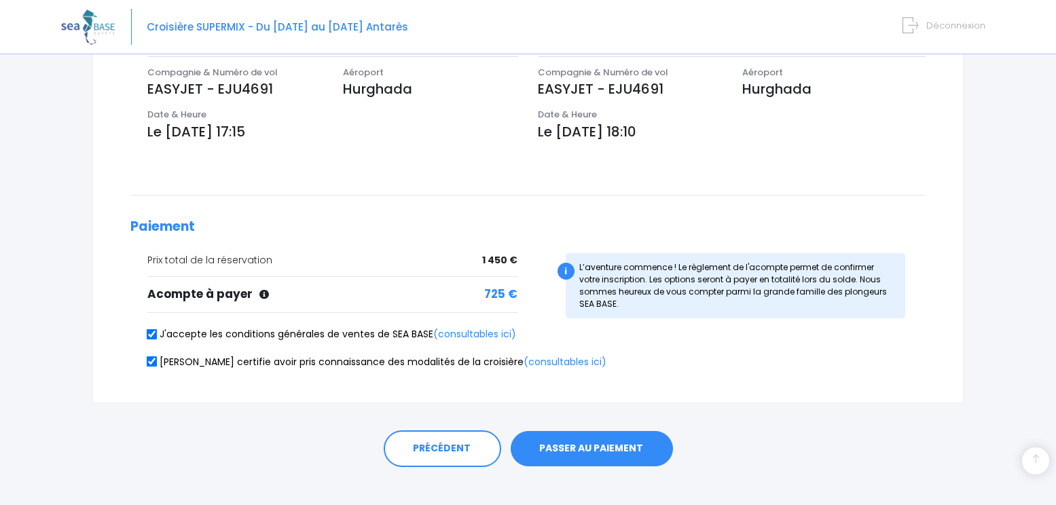
scroll to position [450, 0]
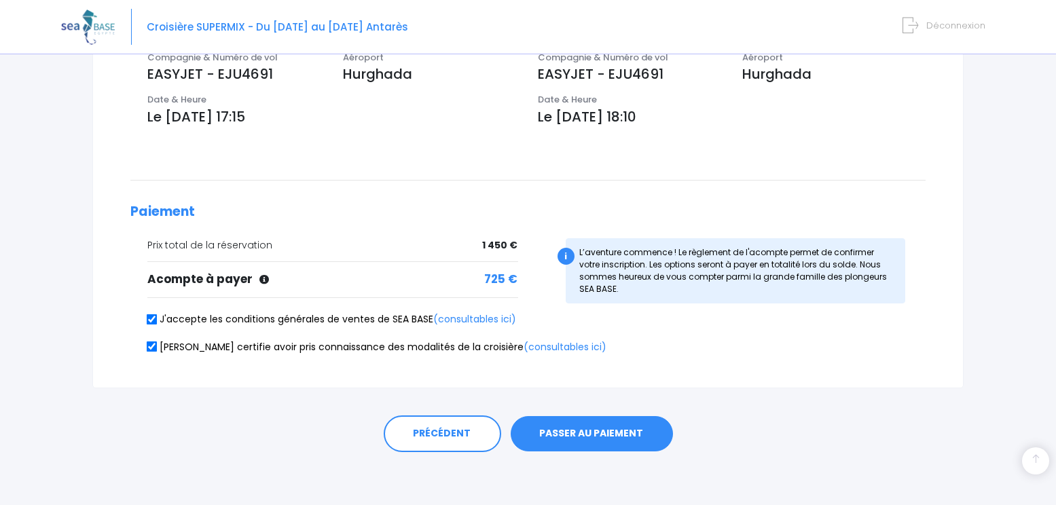
click at [613, 426] on button "PASSER AU PAIEMENT" at bounding box center [592, 433] width 162 height 35
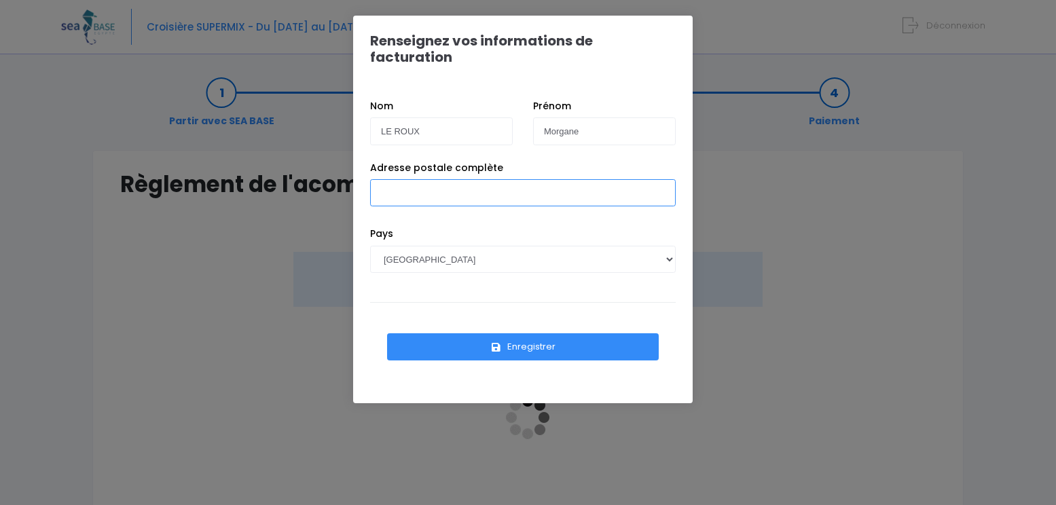
click at [496, 179] on input "Adresse postale complète" at bounding box center [523, 192] width 306 height 27
type input "13 résidence les [GEOGRAPHIC_DATA]"
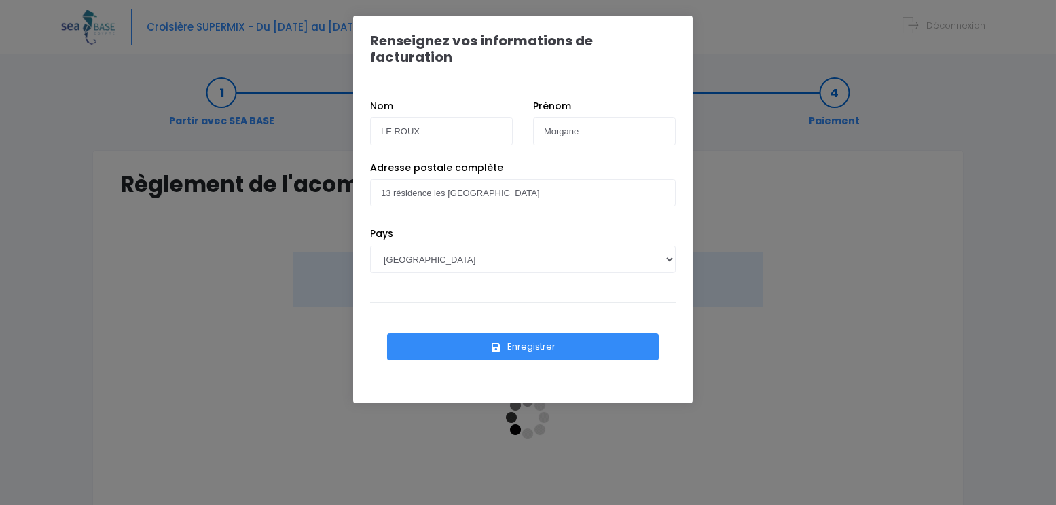
click at [529, 333] on button "Enregistrer" at bounding box center [523, 346] width 272 height 27
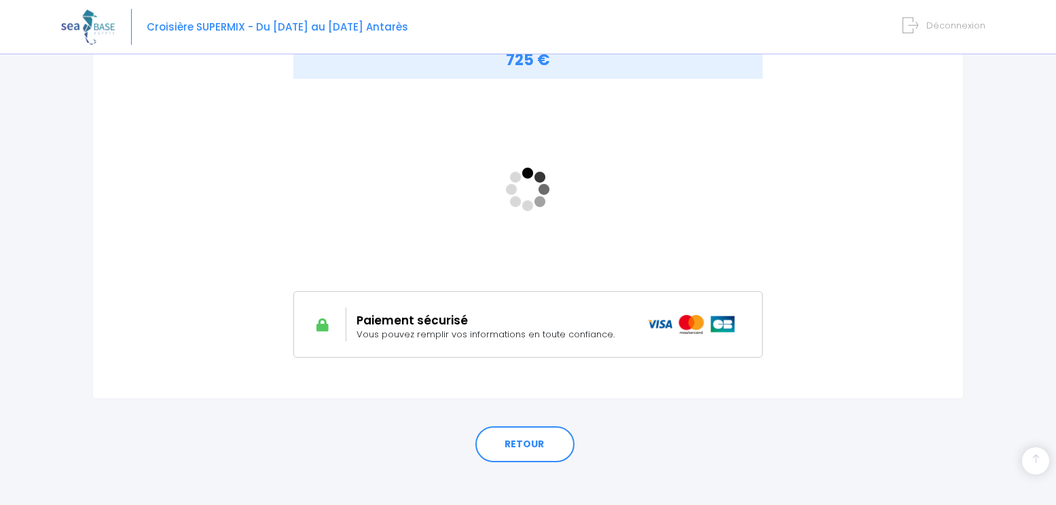
scroll to position [240, 0]
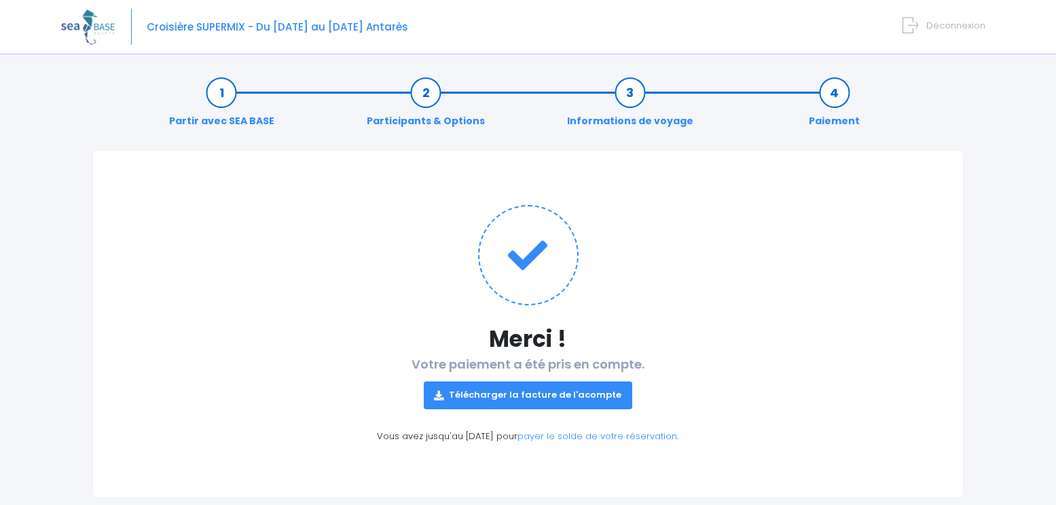
scroll to position [26, 0]
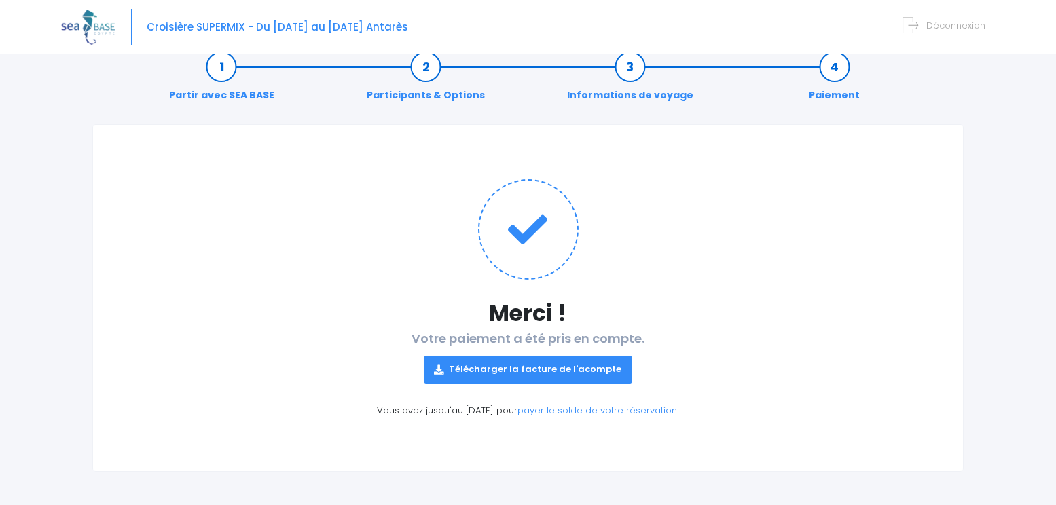
click at [536, 369] on link "Télécharger la facture de l'acompte" at bounding box center [528, 369] width 209 height 27
